Goal: Transaction & Acquisition: Purchase product/service

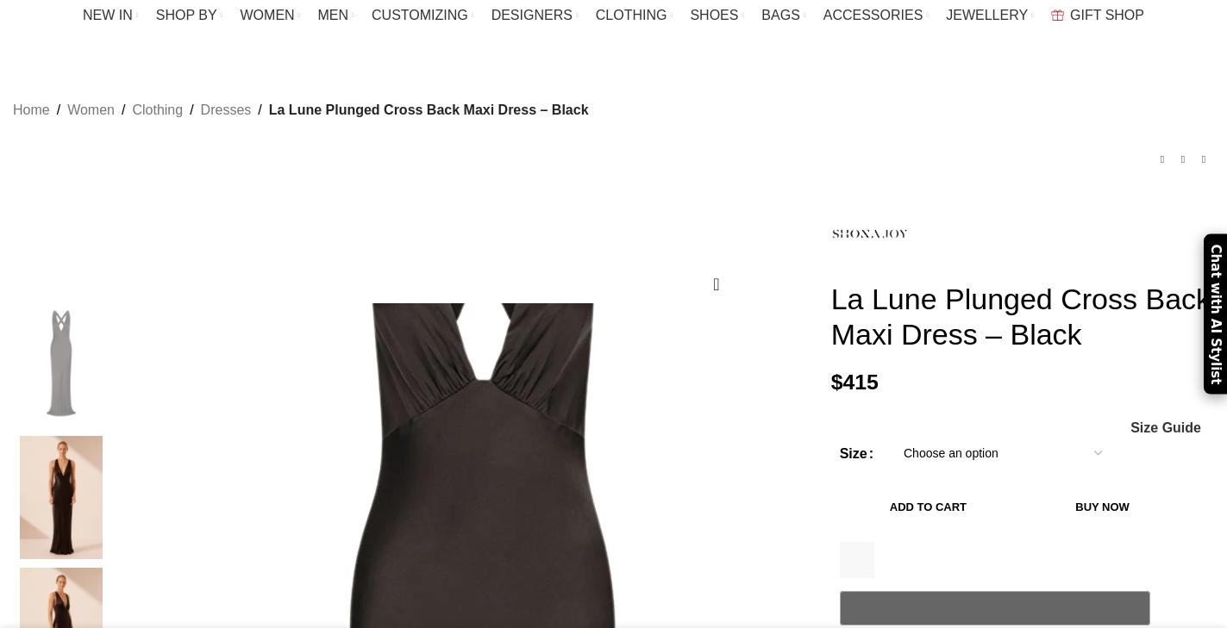
scroll to position [178, 0]
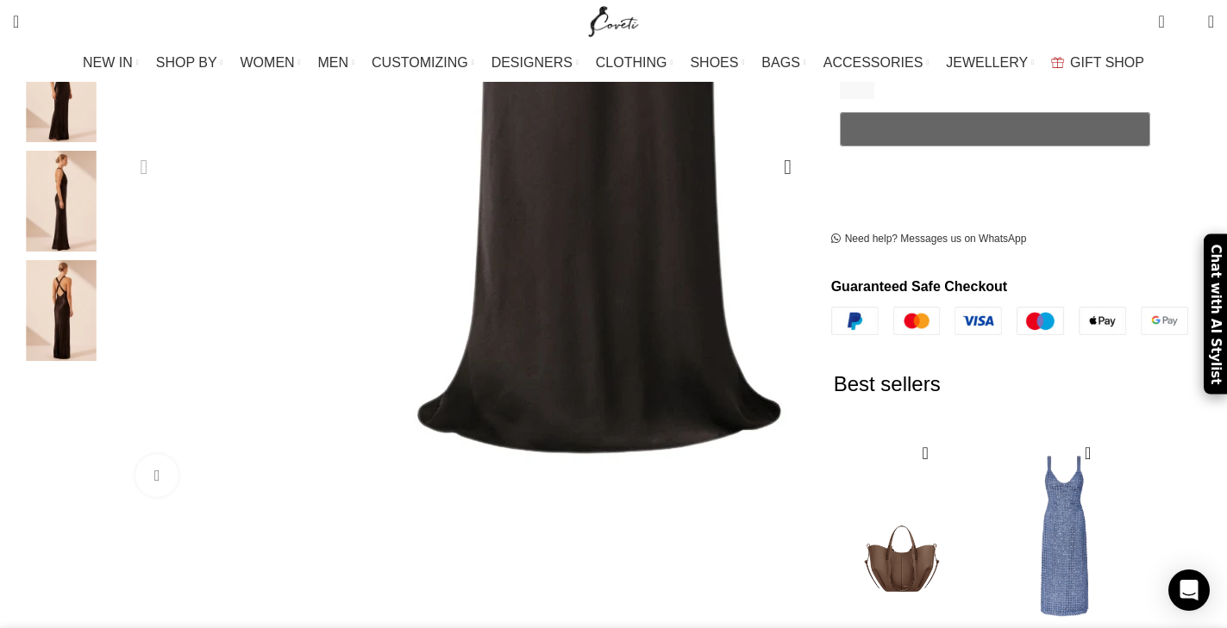
scroll to position [245, 0]
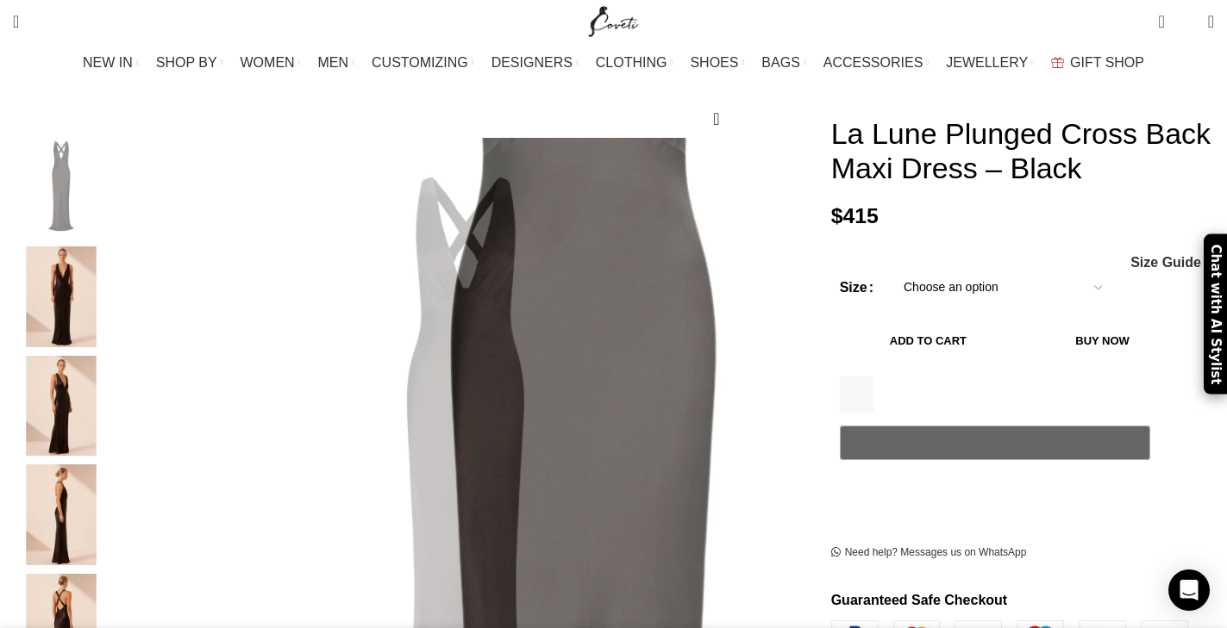
click at [114, 198] on img "1 / 5" at bounding box center [61, 188] width 105 height 101
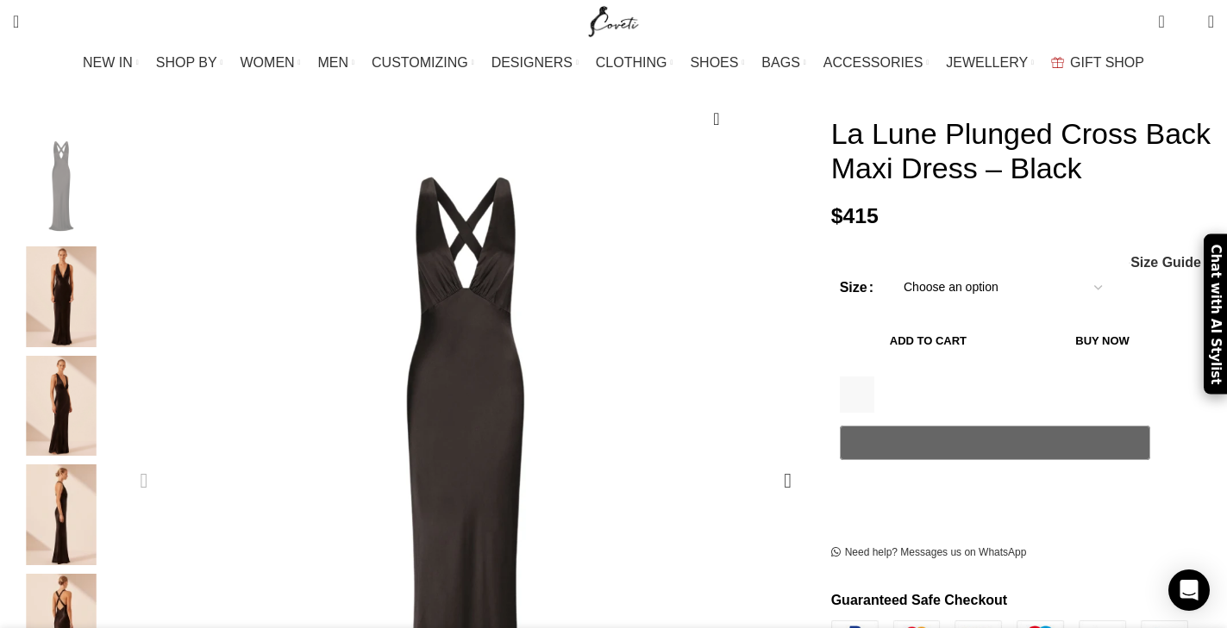
click at [166, 459] on div "Previous slide" at bounding box center [143, 480] width 43 height 43
click at [766, 459] on div "Next slide" at bounding box center [787, 480] width 43 height 43
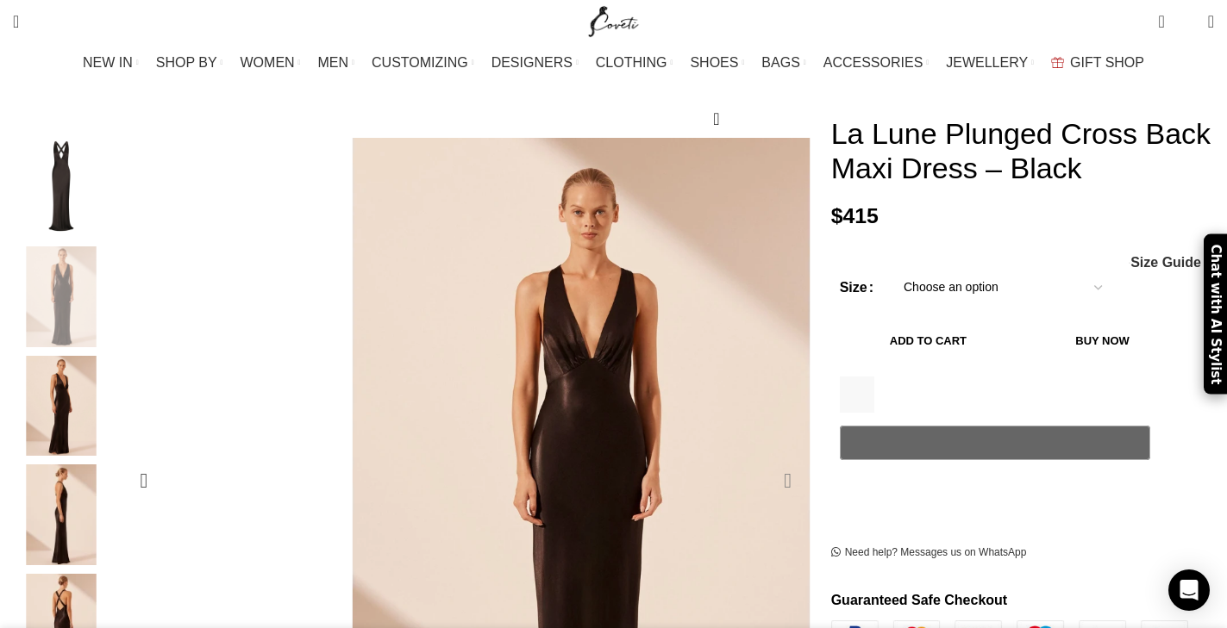
click at [766, 459] on div "Next slide" at bounding box center [787, 480] width 43 height 43
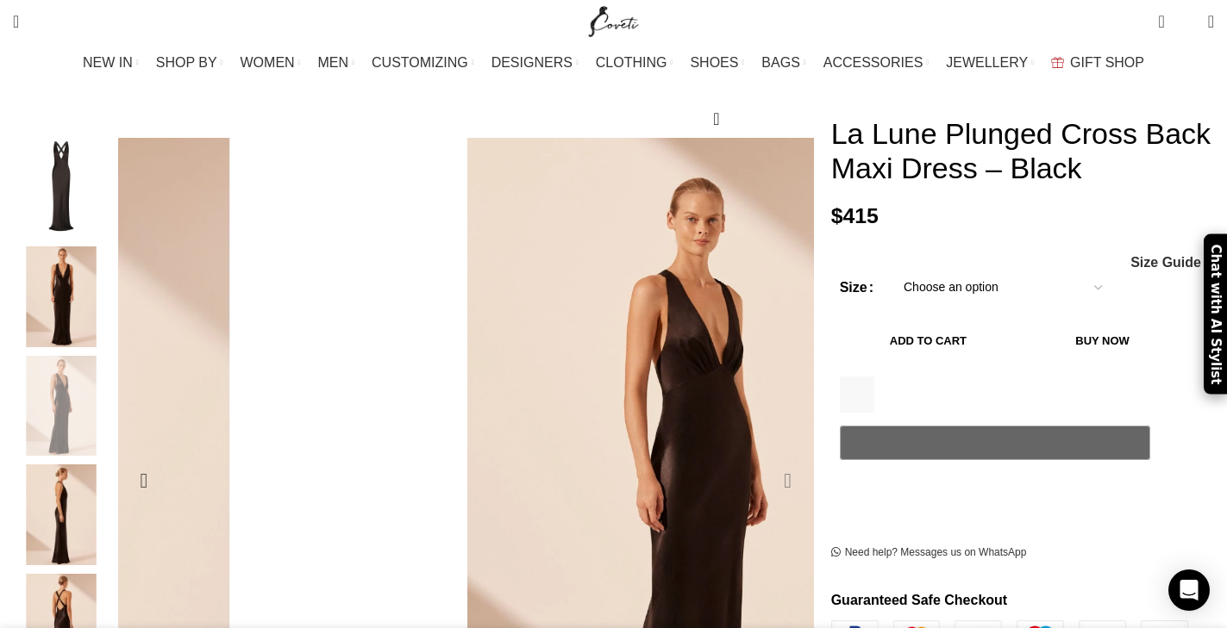
click at [766, 459] on div "Next slide" at bounding box center [787, 480] width 43 height 43
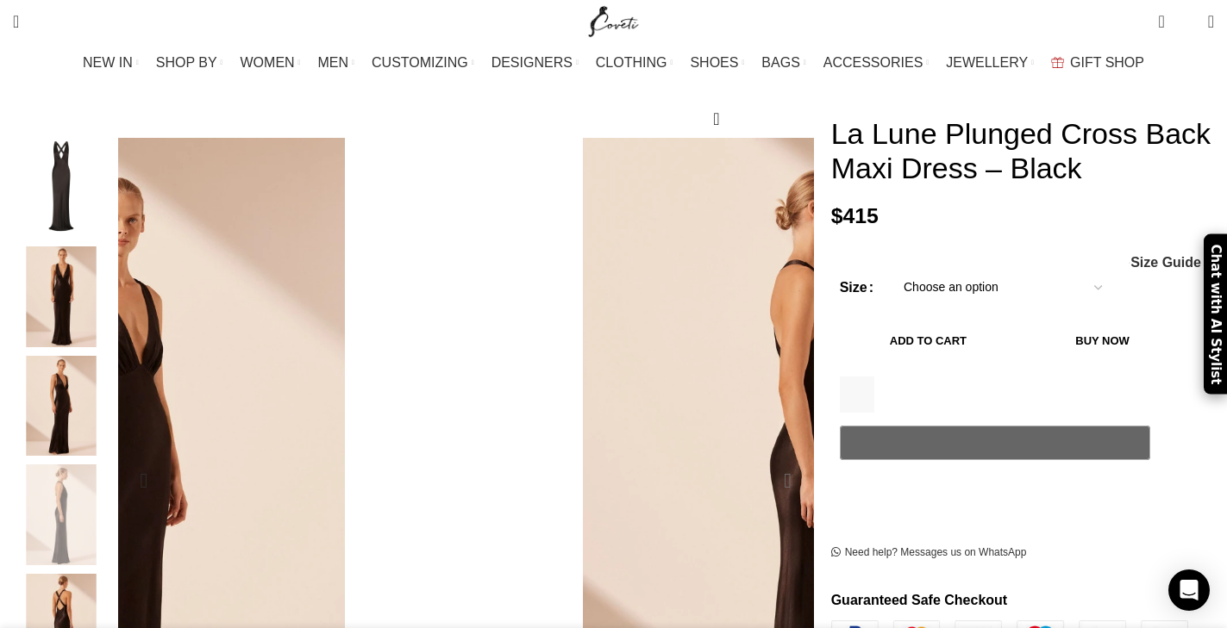
click at [766, 459] on div "Next slide" at bounding box center [787, 480] width 43 height 43
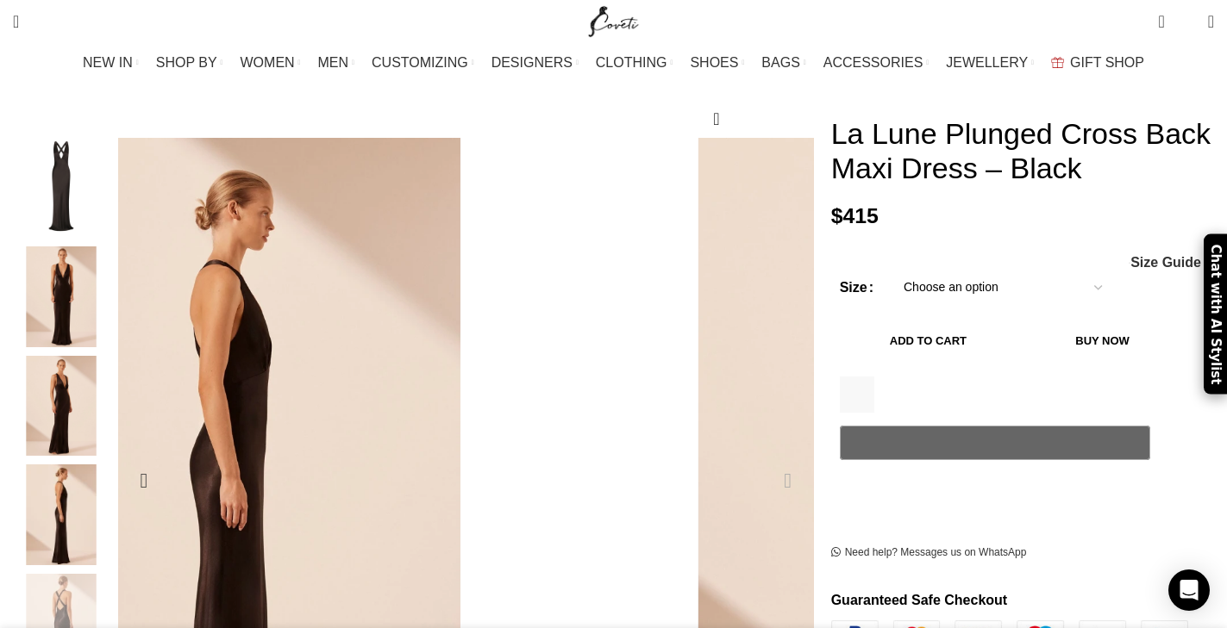
click at [766, 459] on div "Next slide" at bounding box center [787, 480] width 43 height 43
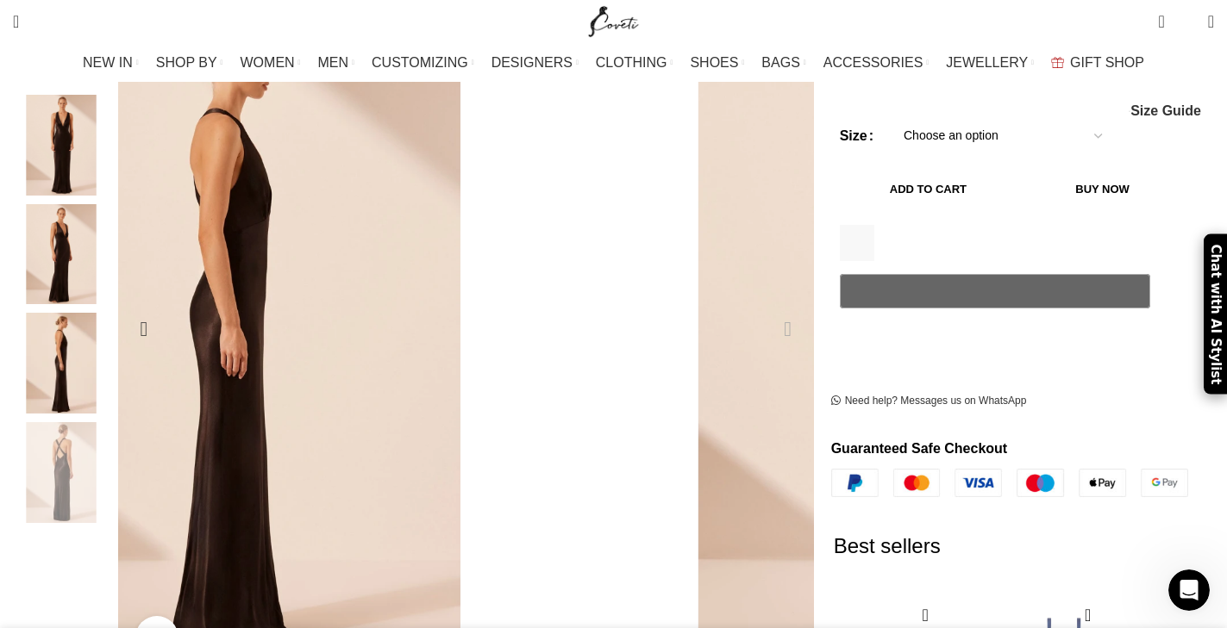
scroll to position [0, 726]
click at [766, 308] on div "Next slide" at bounding box center [787, 329] width 43 height 43
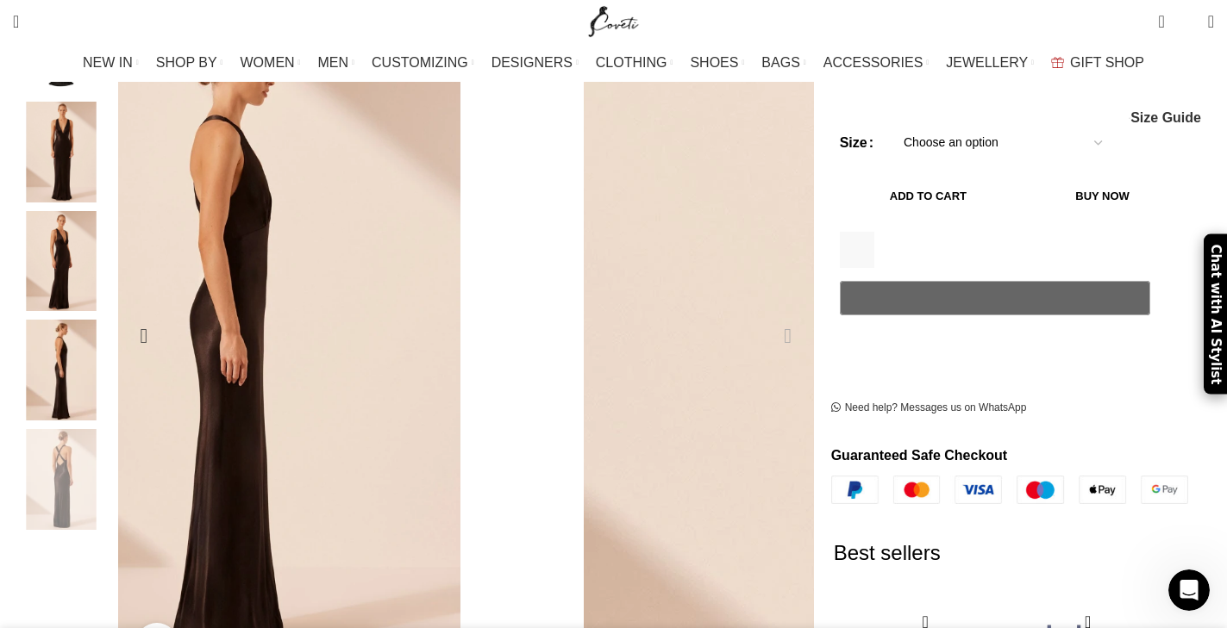
scroll to position [194, 0]
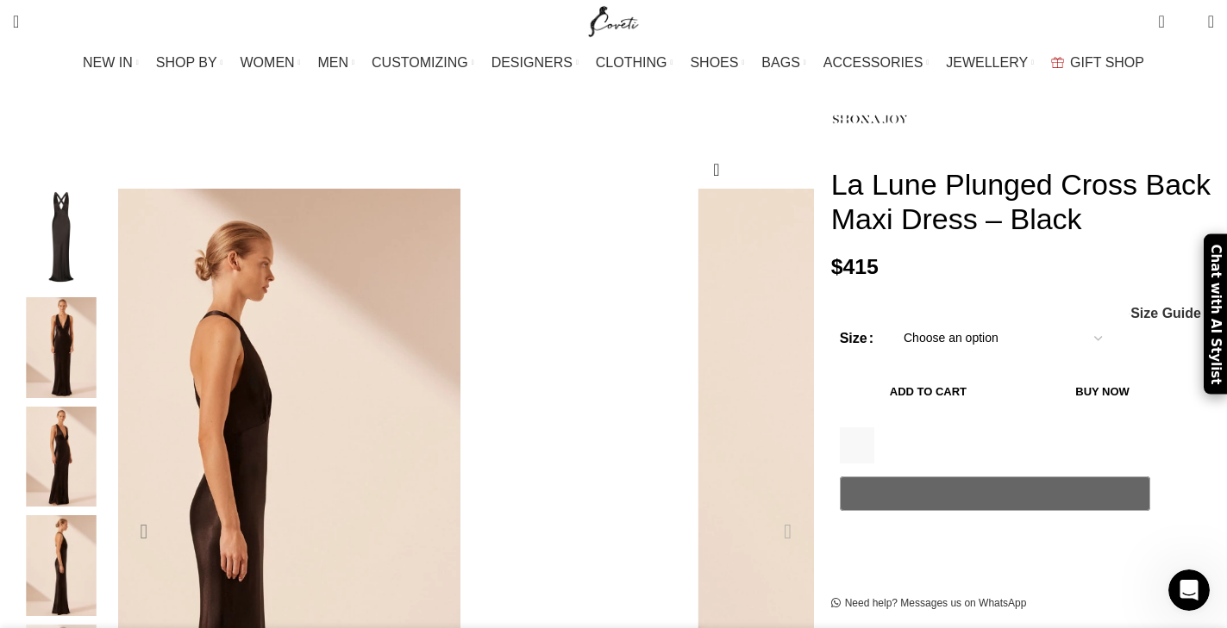
click at [166, 510] on div "Previous slide" at bounding box center [143, 531] width 43 height 43
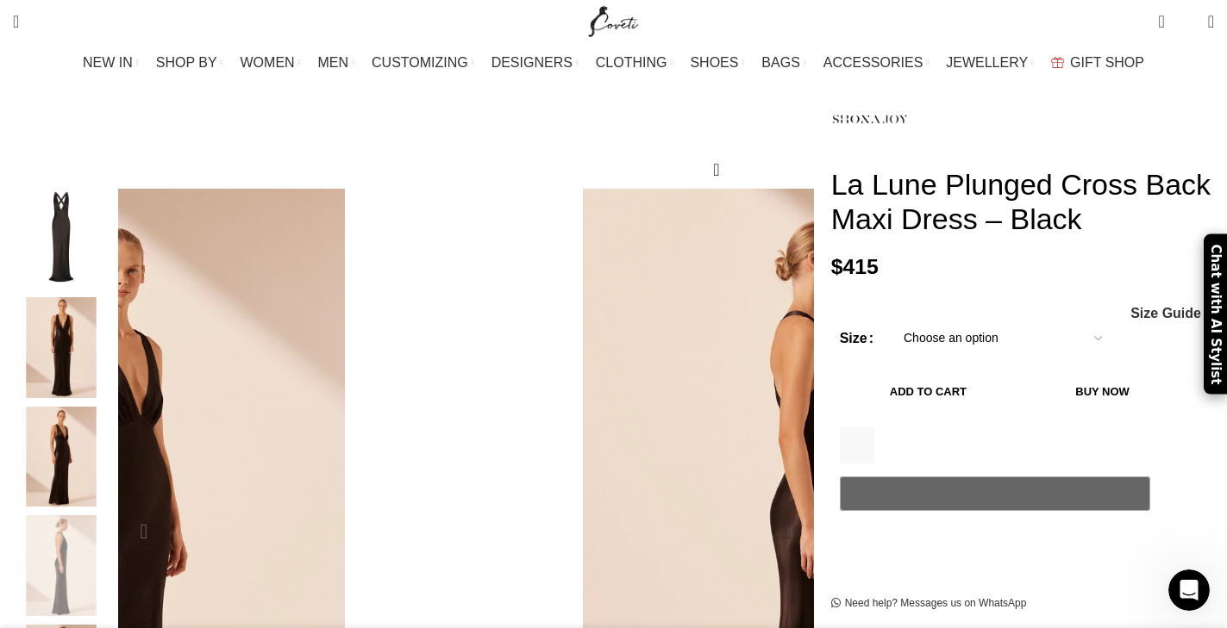
click at [166, 510] on div "Previous slide" at bounding box center [143, 531] width 43 height 43
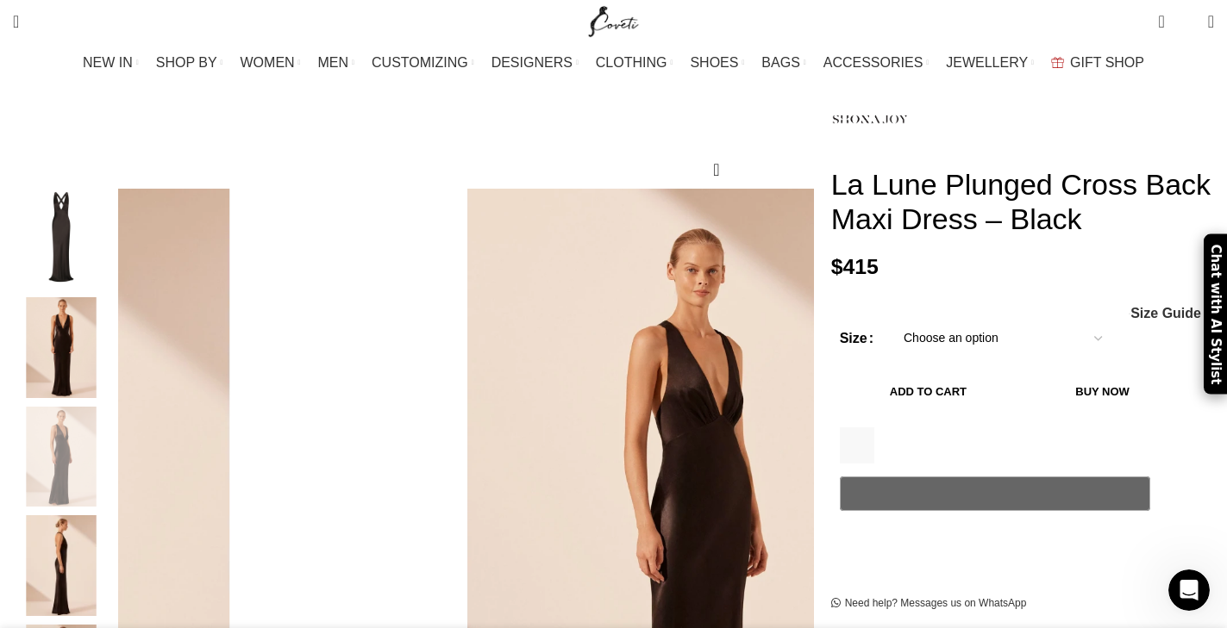
scroll to position [0, 908]
select select "6-[GEOGRAPHIC_DATA]"
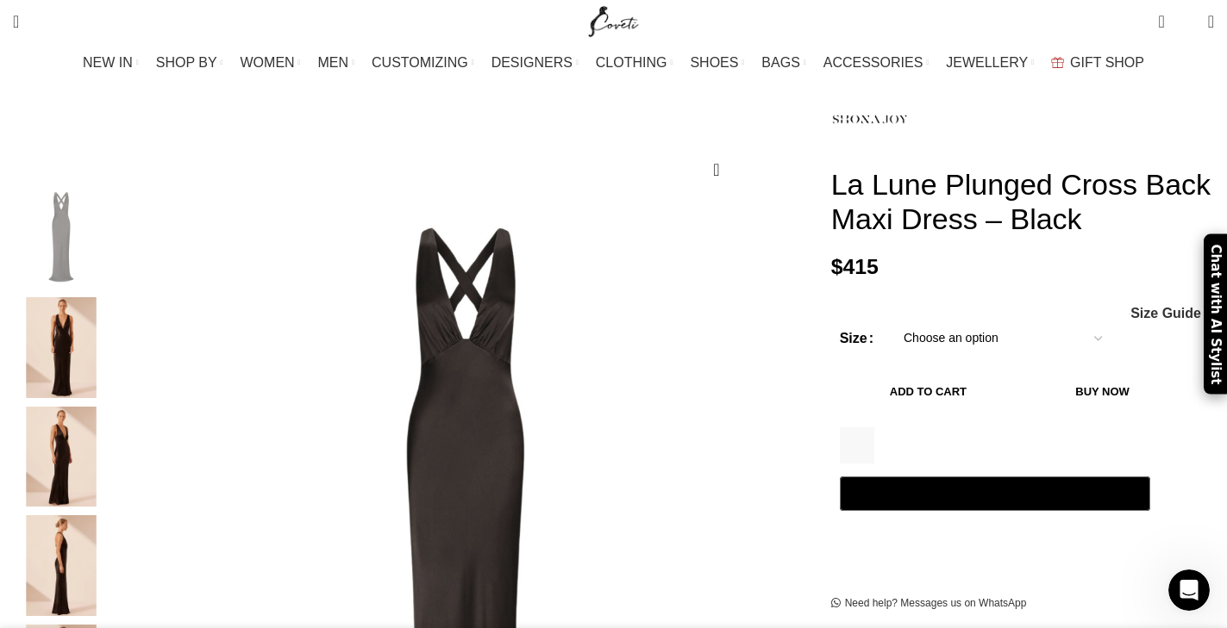
scroll to position [230, 0]
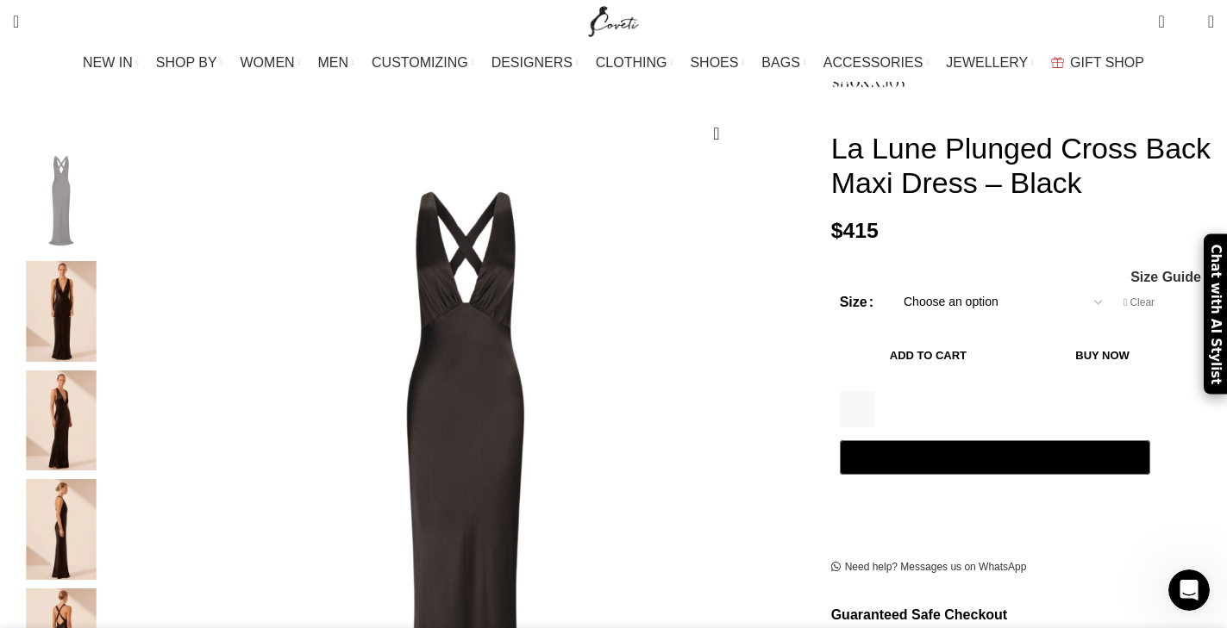
click at [911, 359] on button "Add to cart" at bounding box center [929, 356] width 178 height 36
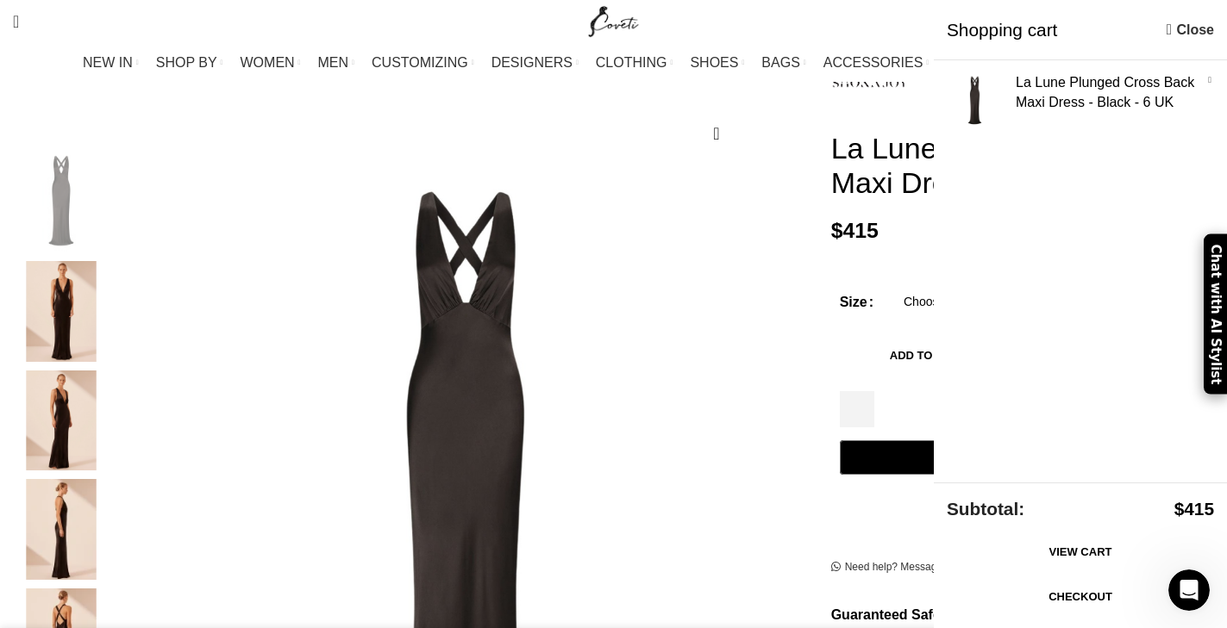
click at [381, 46] on ul "NEW IN WHAT'S NEW New this week New in clothing New in [GEOGRAPHIC_DATA] New in…" at bounding box center [613, 63] width 1061 height 34
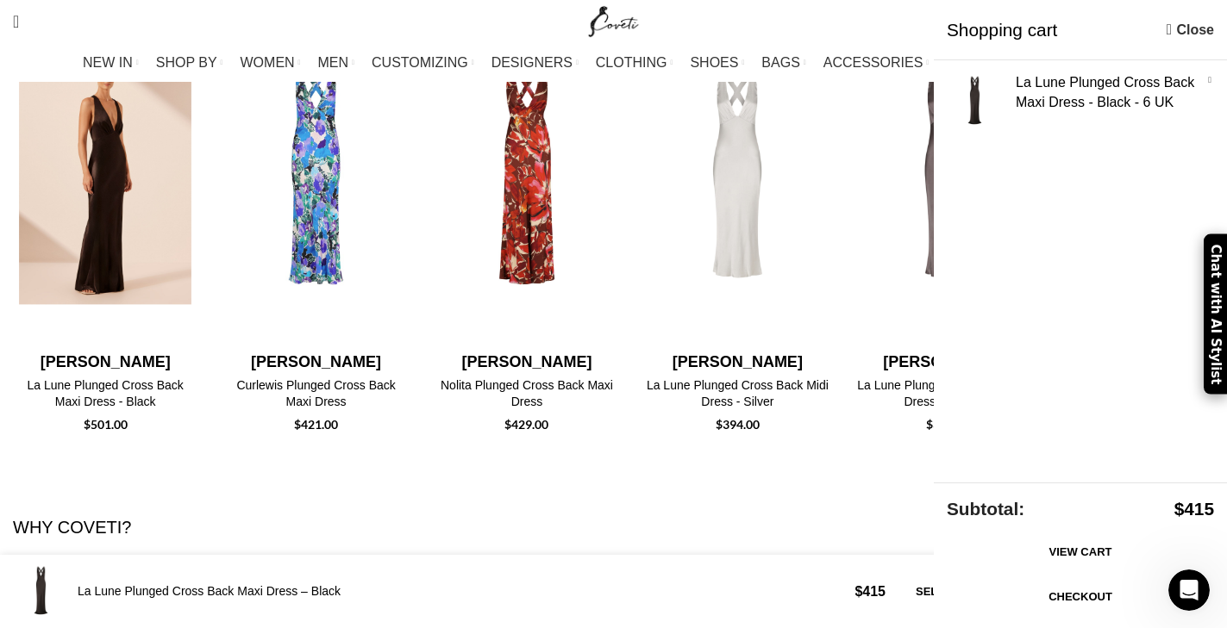
scroll to position [3717, 0]
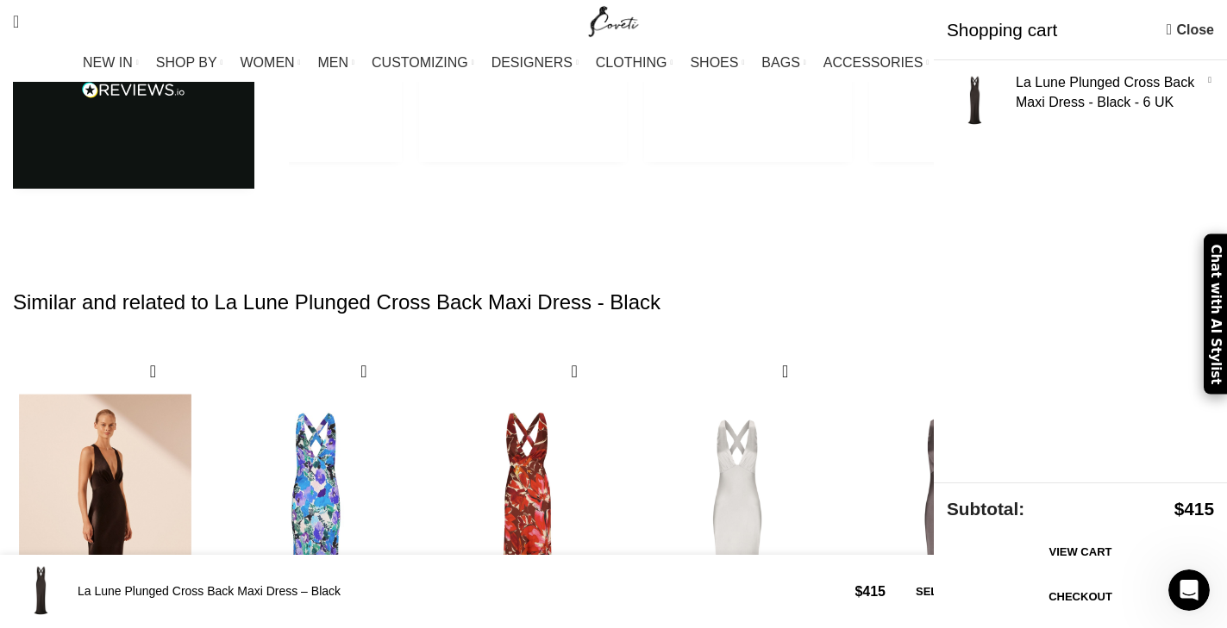
click at [201, 347] on img "1 / 30" at bounding box center [105, 524] width 191 height 355
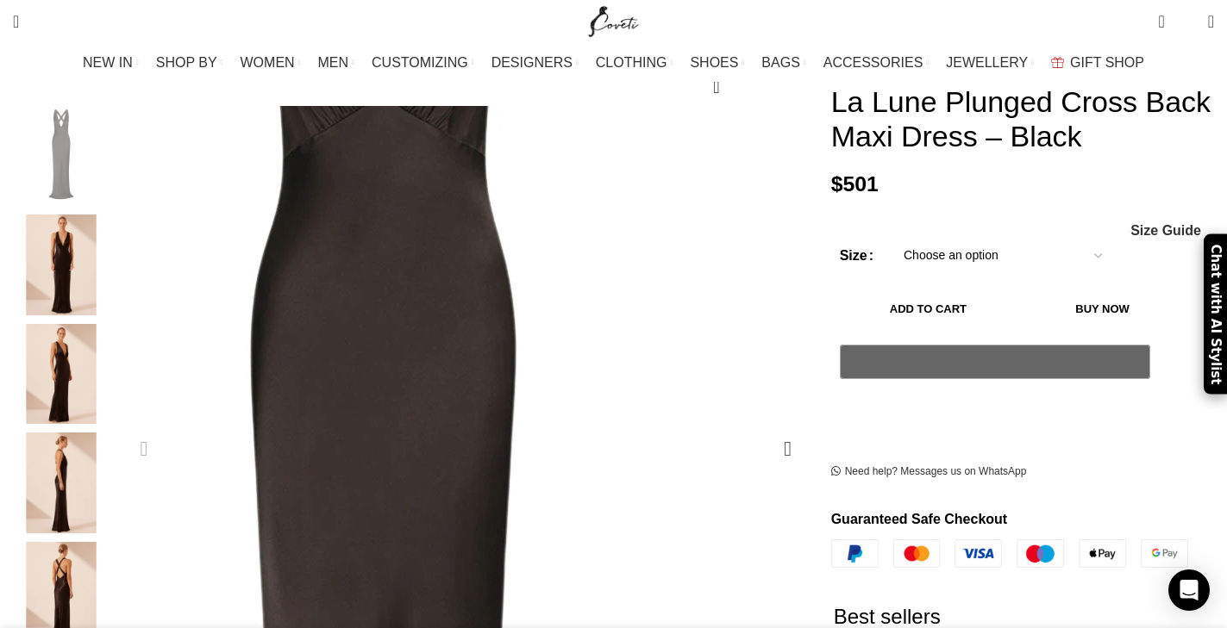
scroll to position [181, 0]
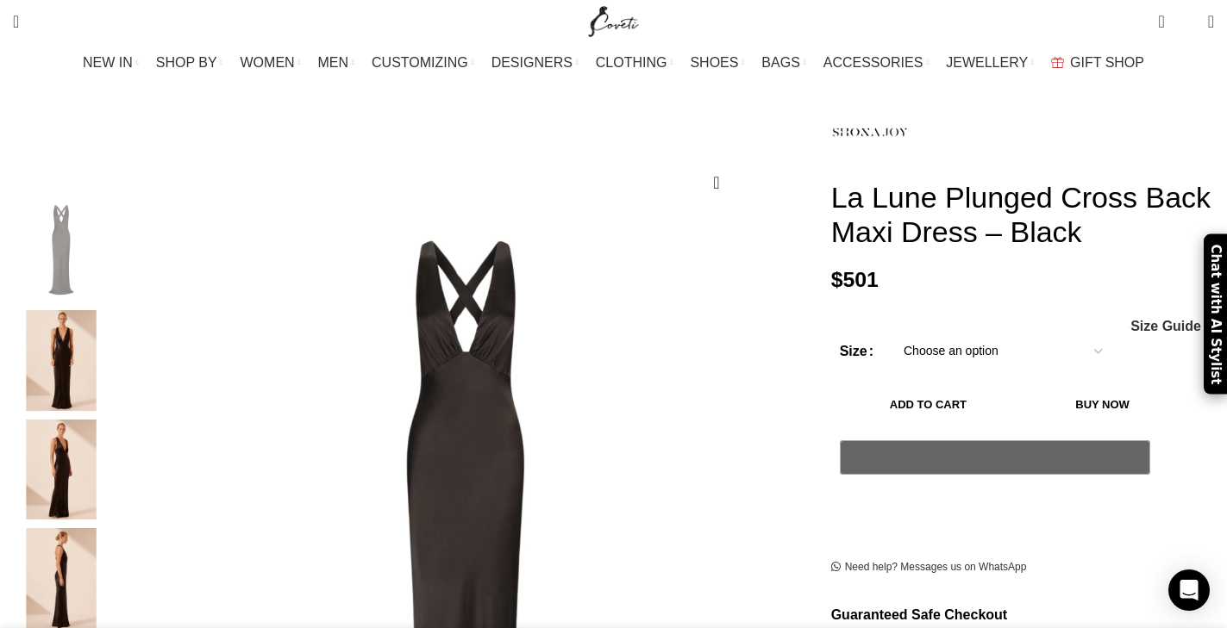
click at [114, 349] on img "2 / 5" at bounding box center [61, 360] width 105 height 101
